Goal: Navigation & Orientation: Find specific page/section

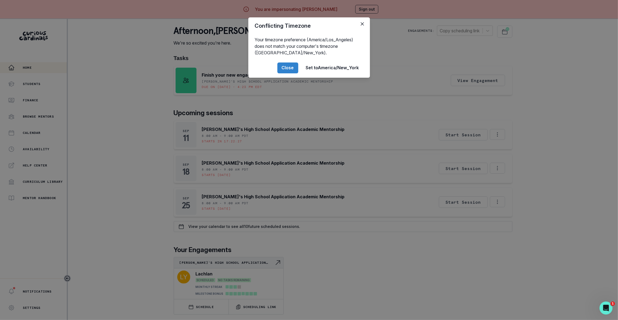
click at [130, 145] on div "Conflicting Timezone Your timezone preference (America/Los_Angeles) does not ma…" at bounding box center [309, 160] width 618 height 320
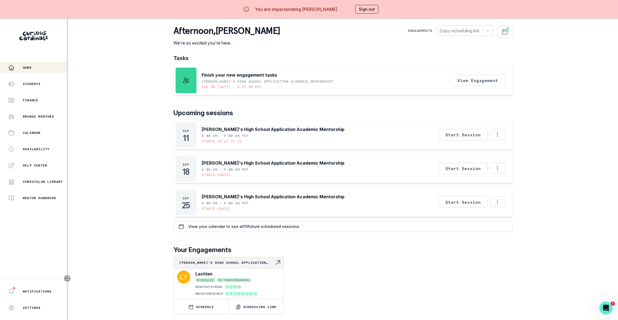
click at [47, 91] on div "Home Students Finance Browse Mentors Calendar Availability Help Center Curricul…" at bounding box center [33, 132] width 67 height 141
click at [47, 84] on div "Students" at bounding box center [37, 84] width 59 height 7
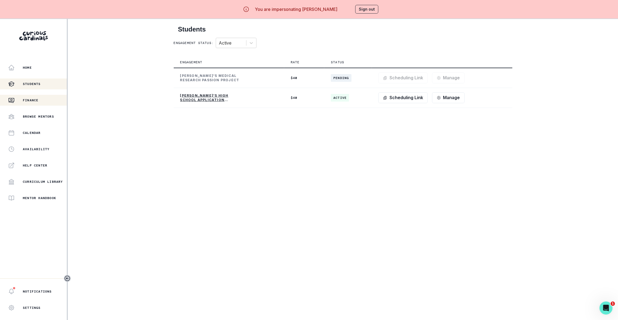
click at [45, 100] on div "Finance" at bounding box center [37, 100] width 59 height 7
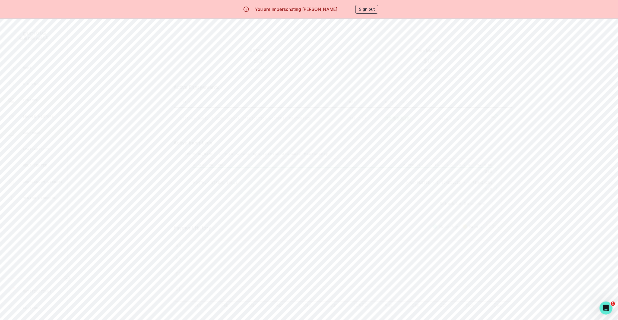
click at [39, 132] on p "Calendar" at bounding box center [32, 133] width 18 height 4
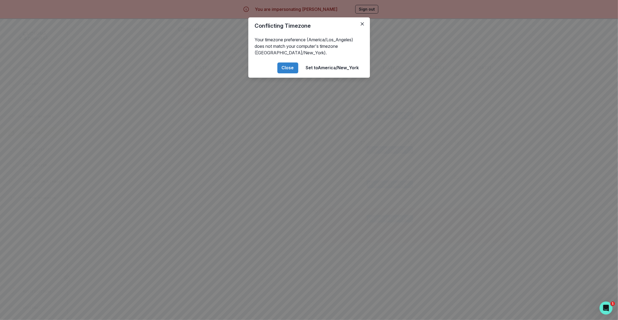
click at [31, 153] on div "Conflicting Timezone Your timezone preference (America/Los_Angeles) does not ma…" at bounding box center [309, 160] width 618 height 320
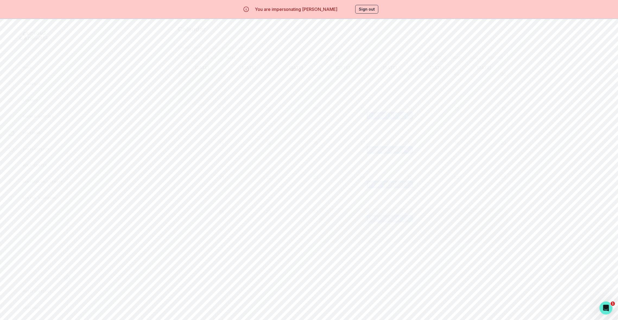
click at [33, 150] on p "Availability" at bounding box center [36, 149] width 27 height 4
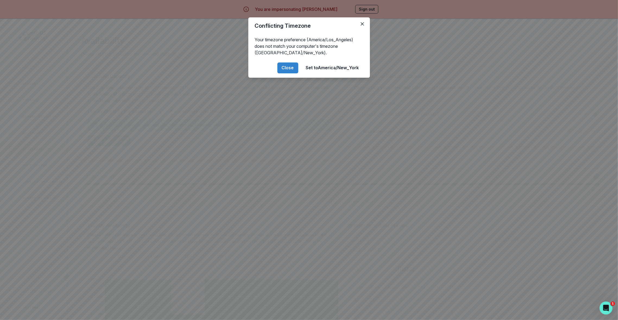
click at [176, 180] on div "Conflicting Timezone Your timezone preference (America/Los_Angeles) does not ma…" at bounding box center [309, 160] width 618 height 320
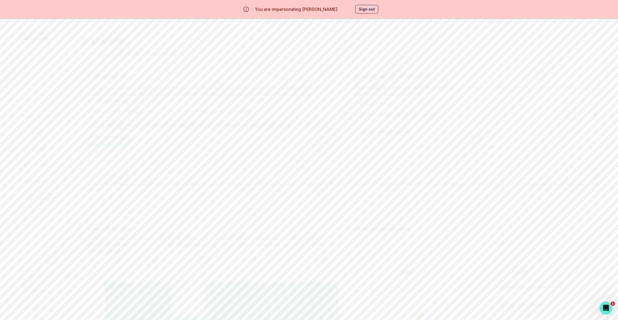
click at [373, 7] on button "Sign out" at bounding box center [366, 9] width 23 height 9
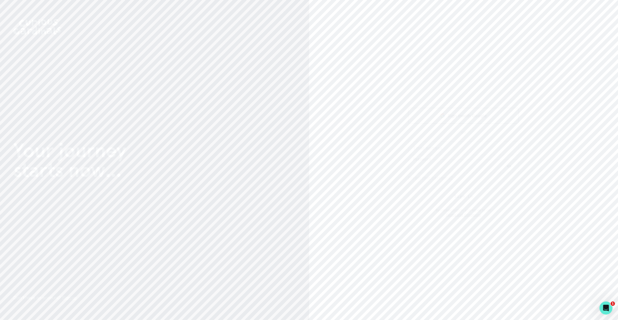
click at [425, 115] on div "Sign in with Google" at bounding box center [463, 115] width 97 height 7
